Goal: Task Accomplishment & Management: Use online tool/utility

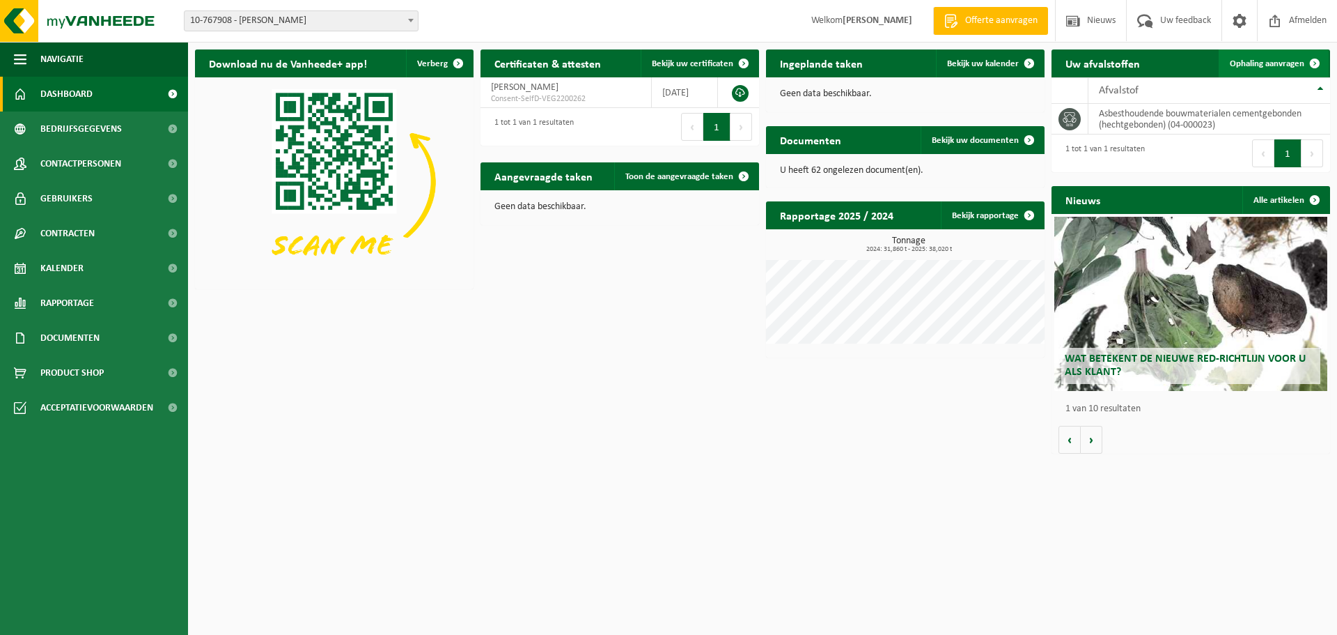
click at [1264, 65] on span "Ophaling aanvragen" at bounding box center [1267, 63] width 75 height 9
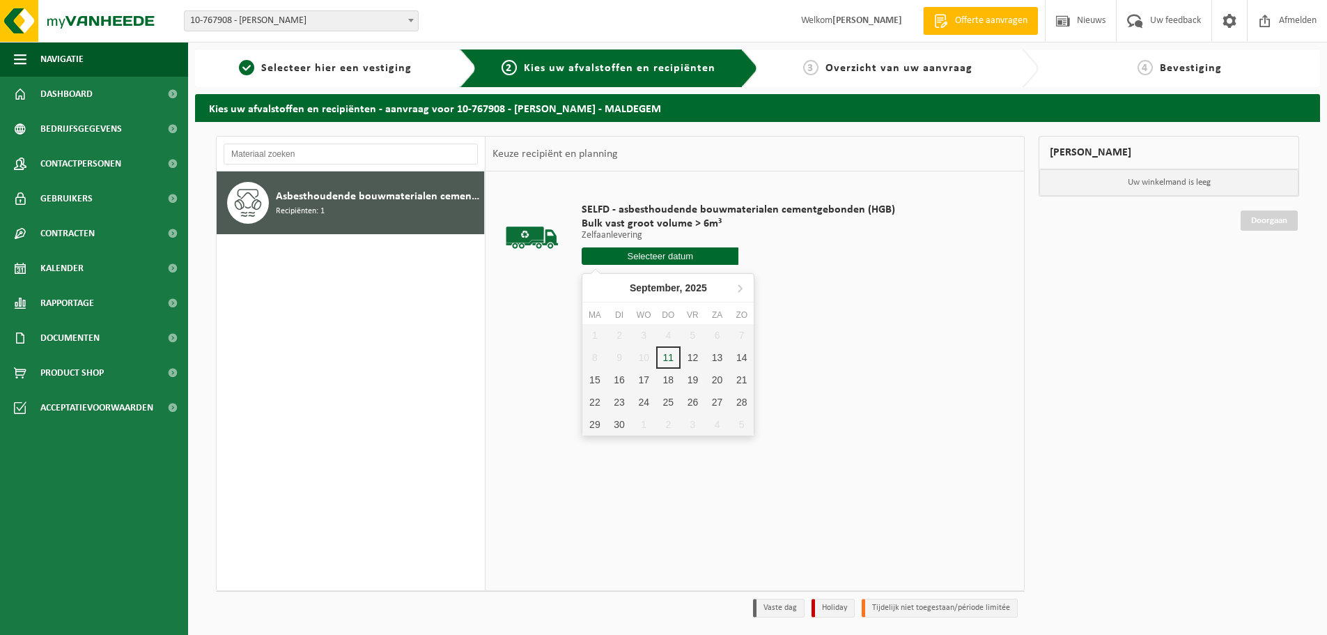
click at [667, 257] on input "text" at bounding box center [660, 255] width 157 height 17
click at [690, 356] on div "12" at bounding box center [693, 357] width 24 height 22
type input "Van [DATE]"
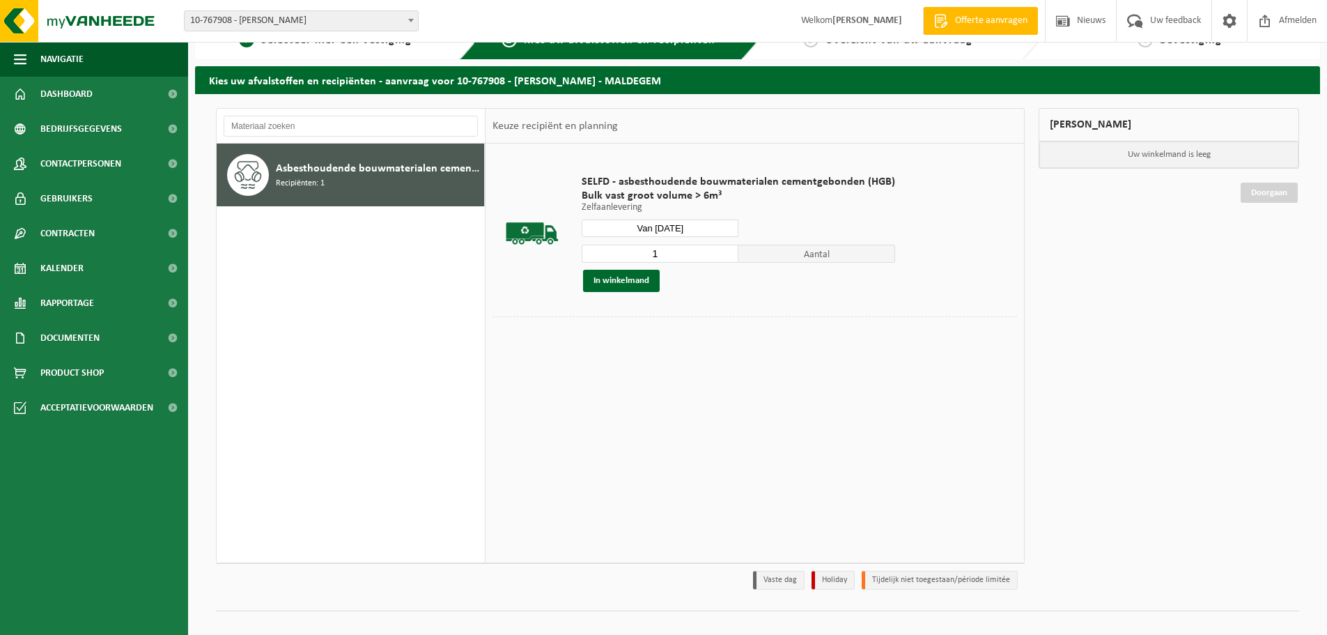
scroll to position [46, 0]
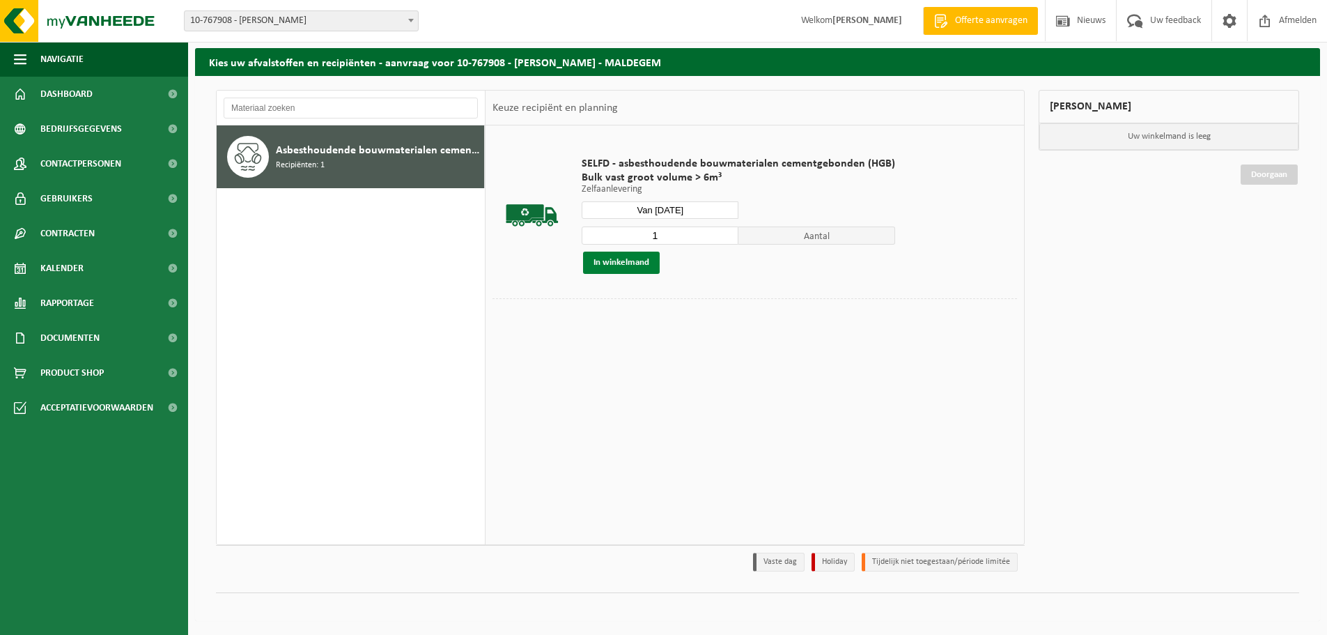
click at [619, 259] on button "In winkelmand" at bounding box center [621, 262] width 77 height 22
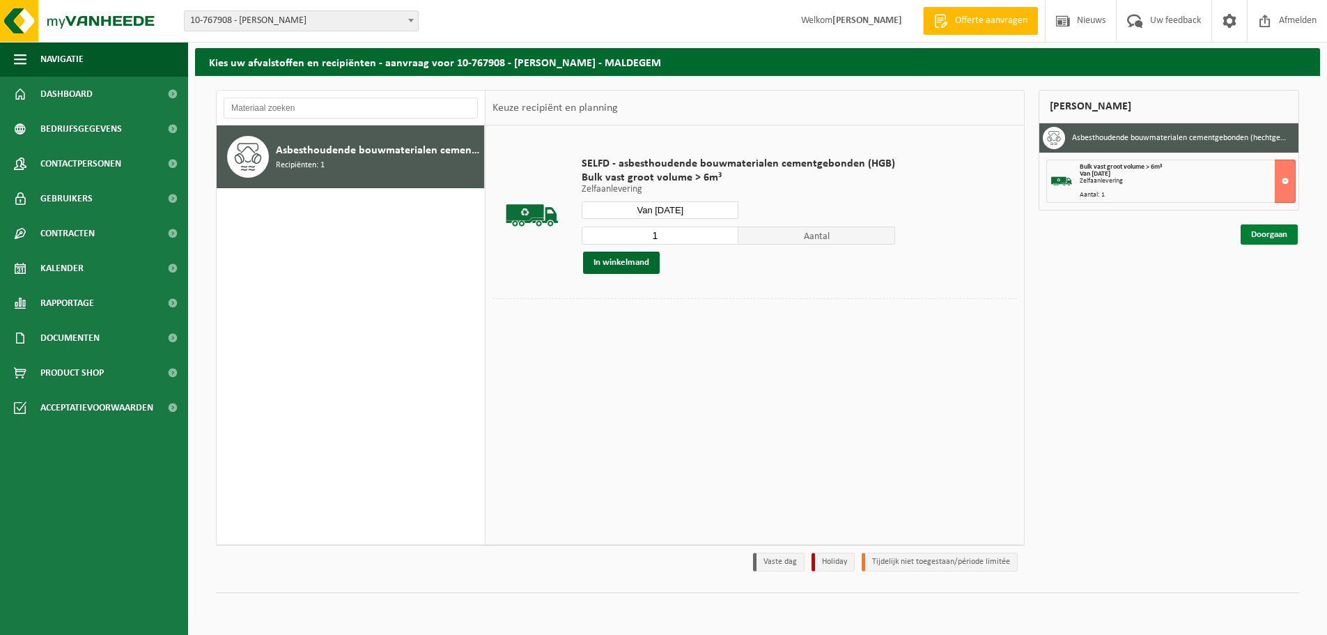
click at [1272, 234] on link "Doorgaan" at bounding box center [1269, 234] width 57 height 20
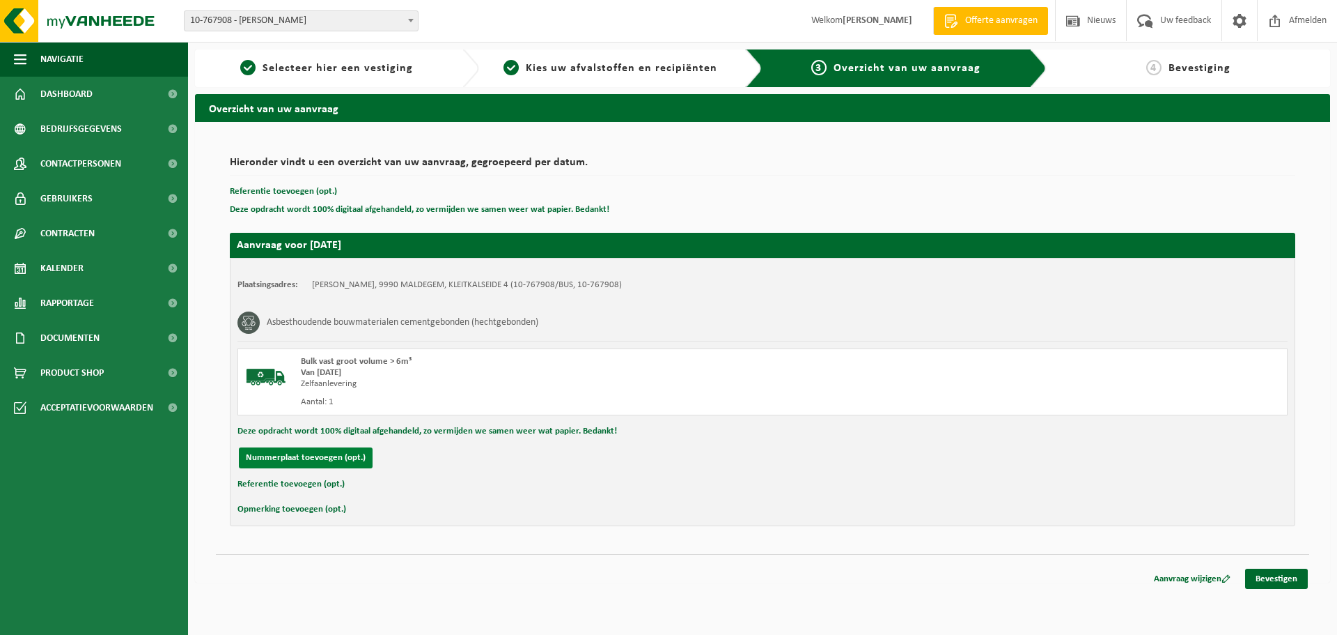
click at [313, 458] on button "Nummerplaat toevoegen (opt.)" at bounding box center [306, 457] width 134 height 21
click at [350, 458] on input "text" at bounding box center [456, 457] width 313 height 21
type input "1TDY322"
click at [689, 457] on input "text" at bounding box center [784, 457] width 313 height 21
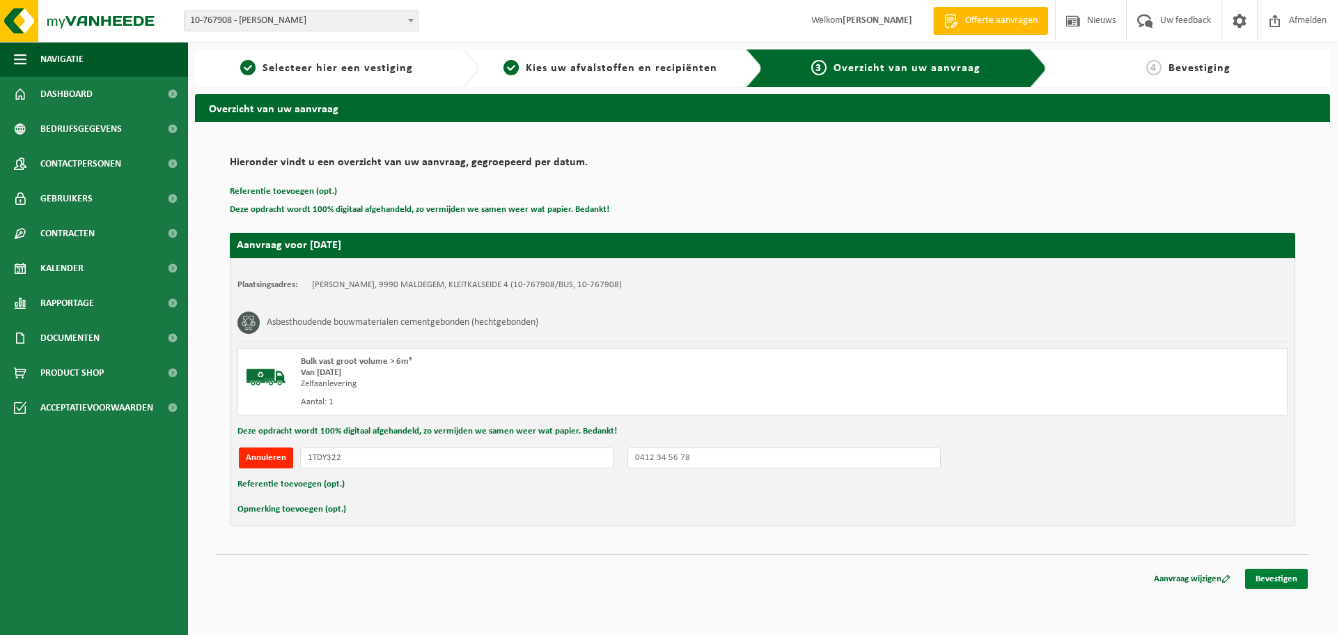
click at [1284, 575] on link "Bevestigen" at bounding box center [1276, 578] width 63 height 20
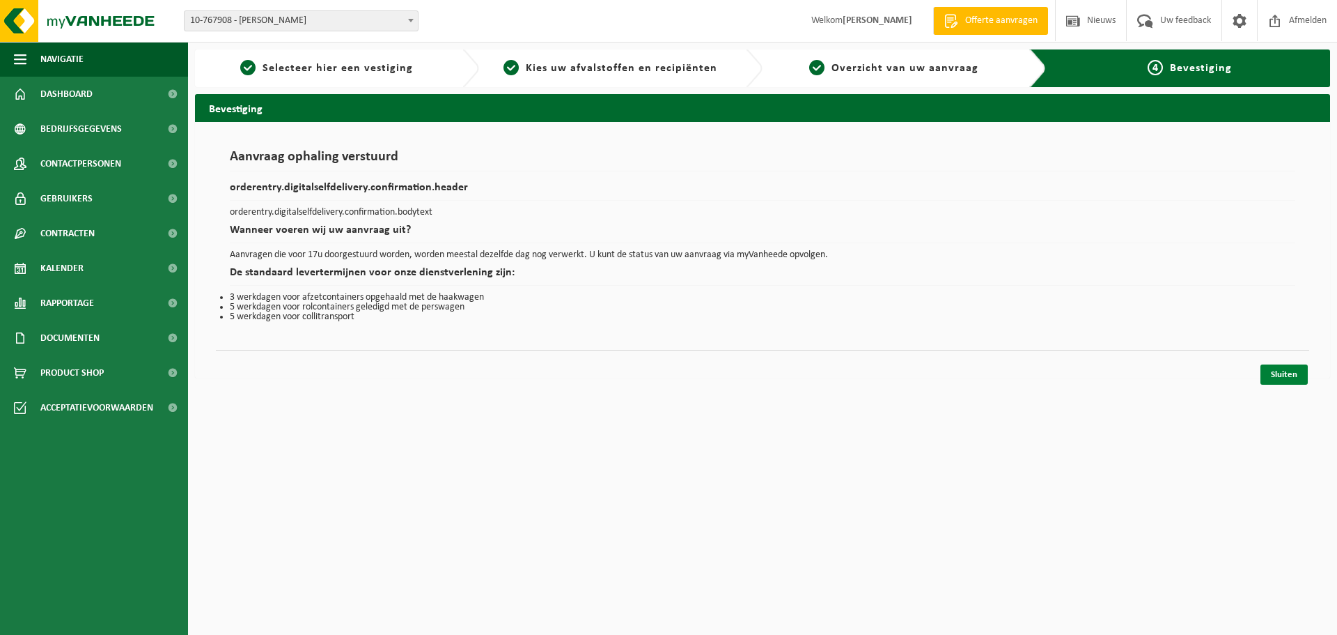
click at [1286, 372] on link "Sluiten" at bounding box center [1284, 374] width 47 height 20
